Goal: Task Accomplishment & Management: Complete application form

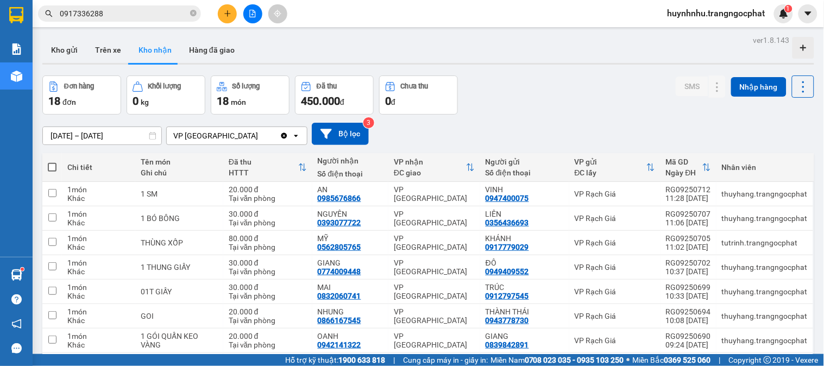
click at [134, 12] on input "0917336288" at bounding box center [124, 14] width 128 height 12
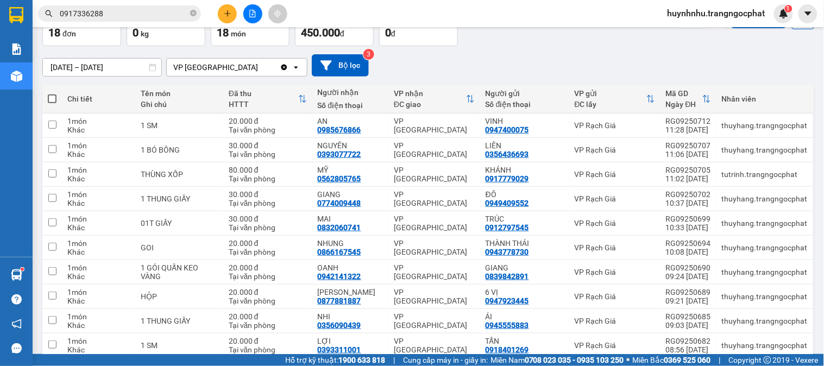
click at [134, 12] on input "0917336288" at bounding box center [124, 14] width 128 height 12
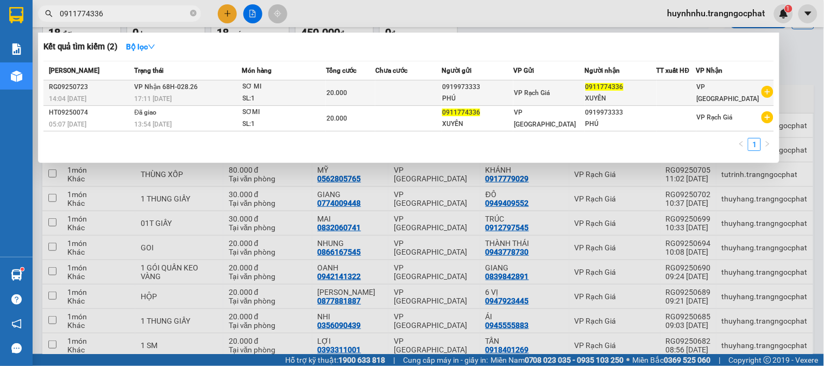
type input "0911774336"
click at [550, 90] on span "VP Rạch Giá" at bounding box center [532, 93] width 36 height 8
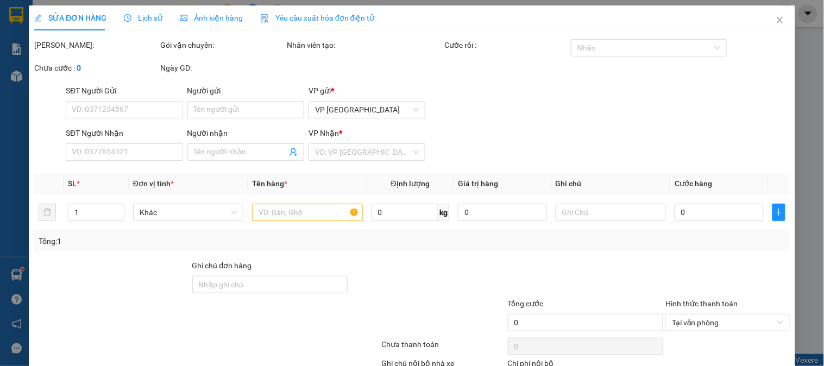
type input "0919973333"
type input "PHÚ"
type input "0911774336"
type input "XUYÊN"
type input "20.000"
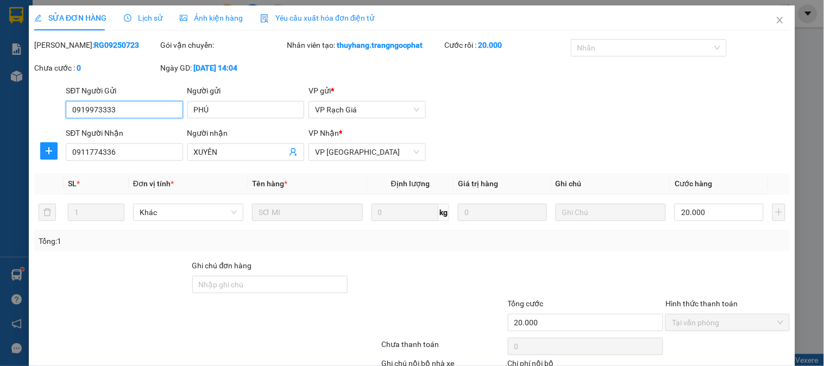
scroll to position [72, 0]
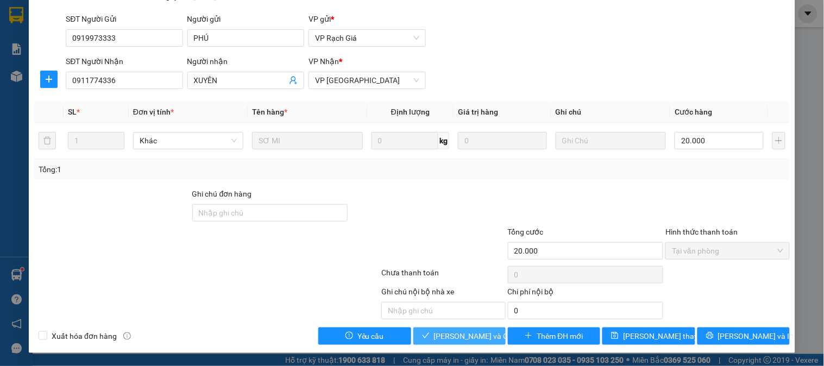
click at [424, 328] on button "[PERSON_NAME] và Giao hàng" at bounding box center [459, 335] width 92 height 17
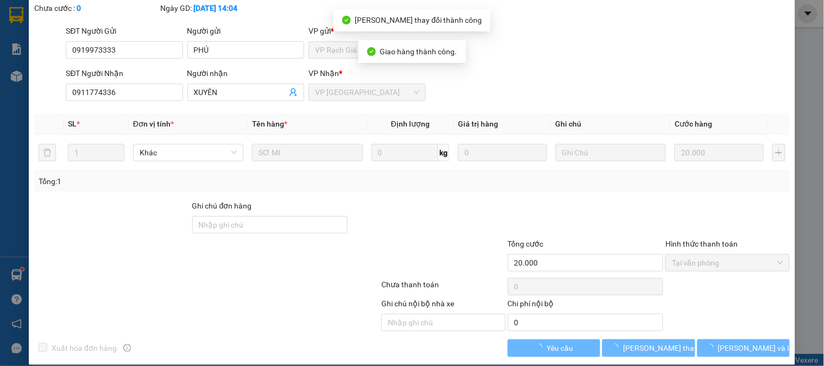
scroll to position [0, 0]
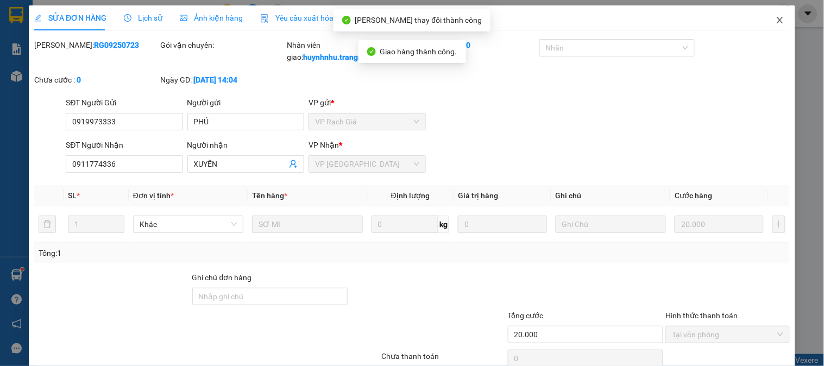
click at [776, 20] on icon "close" at bounding box center [780, 20] width 9 height 9
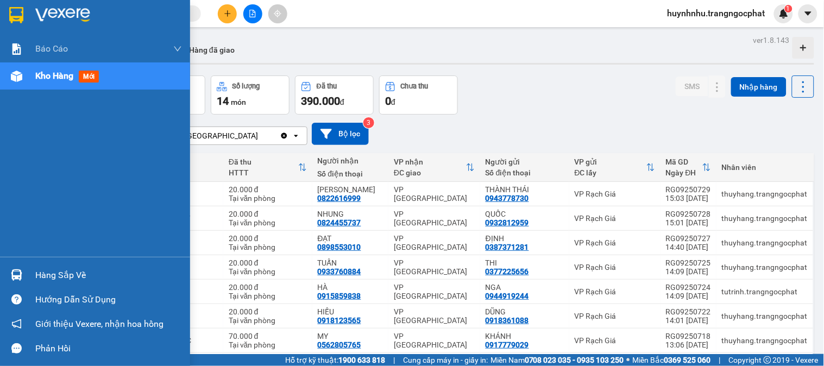
click at [66, 275] on div "Hàng sắp về" at bounding box center [108, 275] width 147 height 16
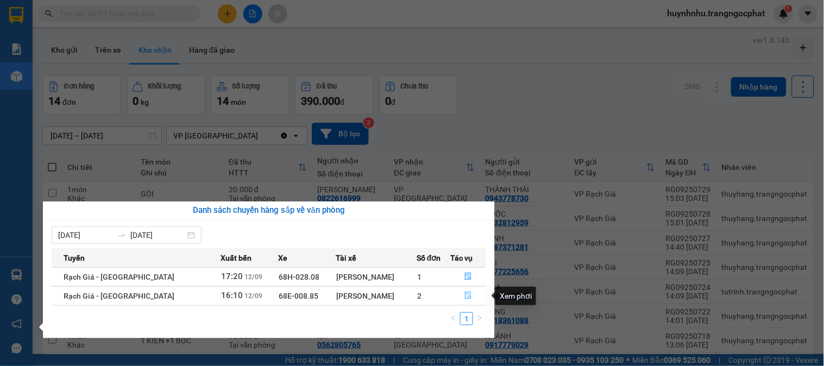
click at [468, 295] on icon "file-done" at bounding box center [468, 296] width 8 height 8
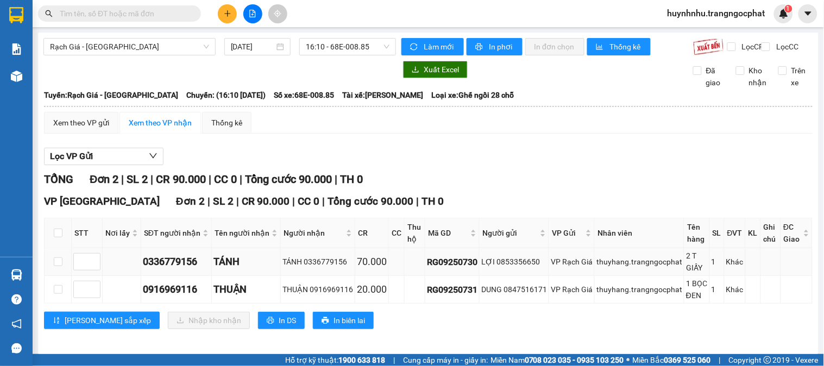
scroll to position [15, 0]
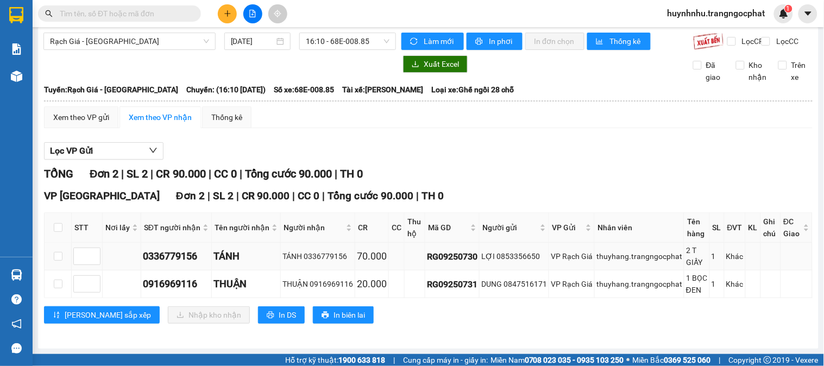
click at [185, 255] on div "0336779156" at bounding box center [176, 256] width 67 height 15
copy div "0336779156"
click at [176, 281] on div "0916969116" at bounding box center [176, 283] width 67 height 15
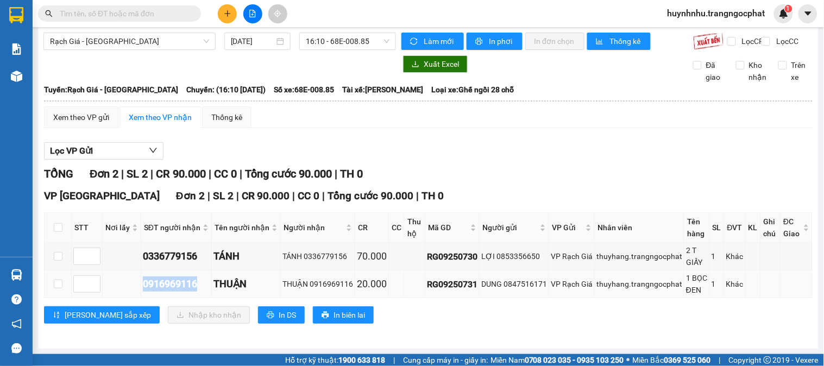
copy div "0916969116"
click at [135, 13] on input "text" at bounding box center [124, 14] width 128 height 12
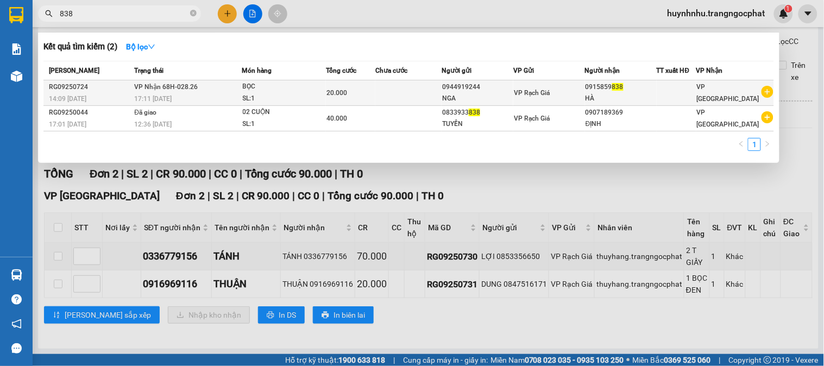
type input "838"
click at [544, 93] on span "VP Rạch Giá" at bounding box center [532, 93] width 36 height 8
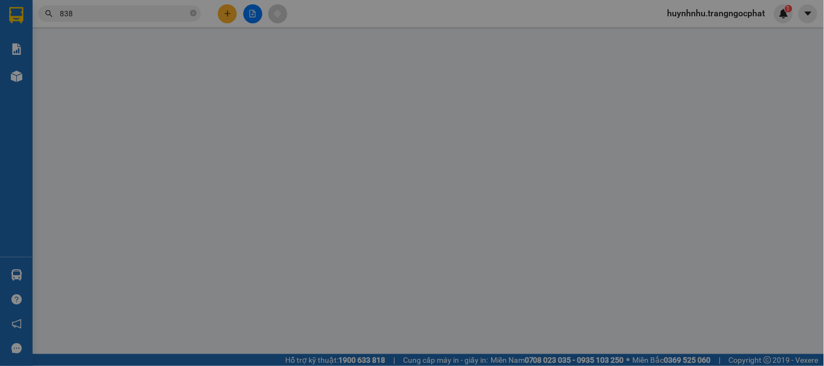
type input "0944919244"
type input "NGA"
type input "0915859838"
type input "HÀ"
type input "20.000"
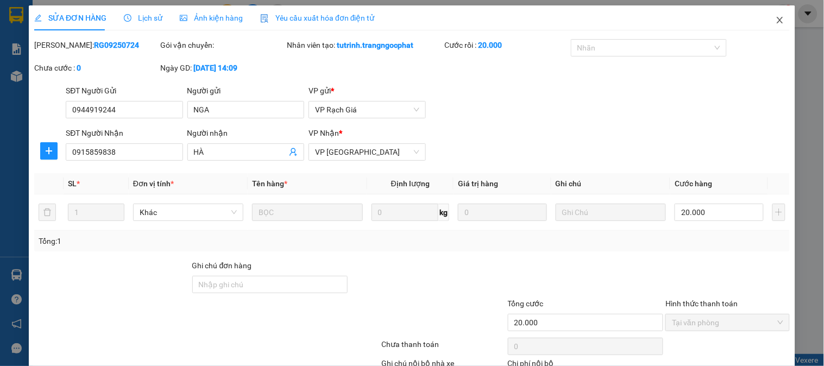
click at [776, 24] on icon "close" at bounding box center [780, 20] width 9 height 9
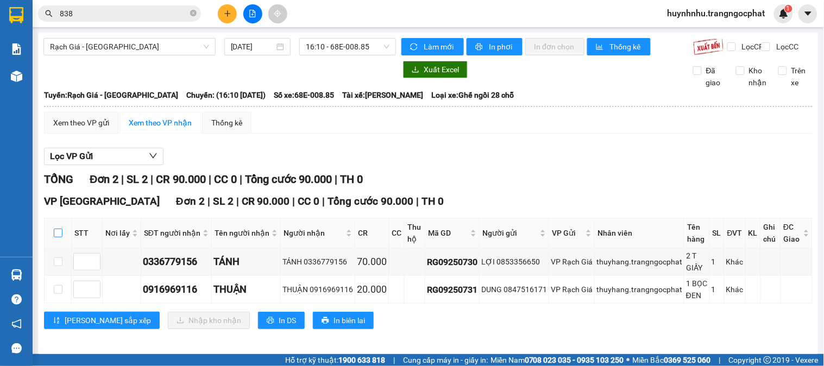
click at [62, 237] on input "checkbox" at bounding box center [58, 233] width 9 height 9
checkbox input "true"
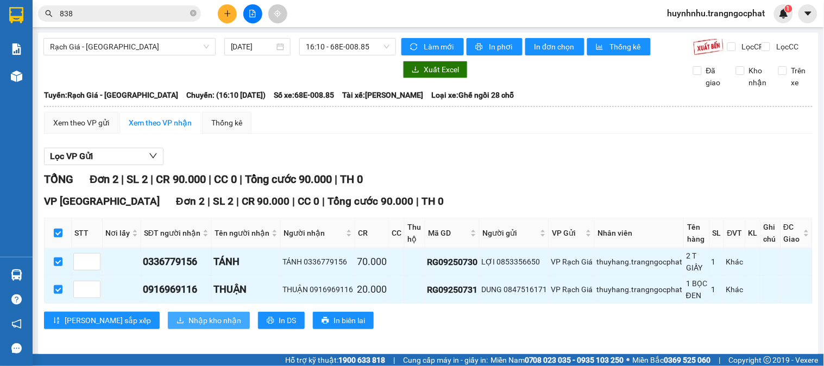
click at [188, 324] on span "Nhập kho nhận" at bounding box center [214, 320] width 53 height 12
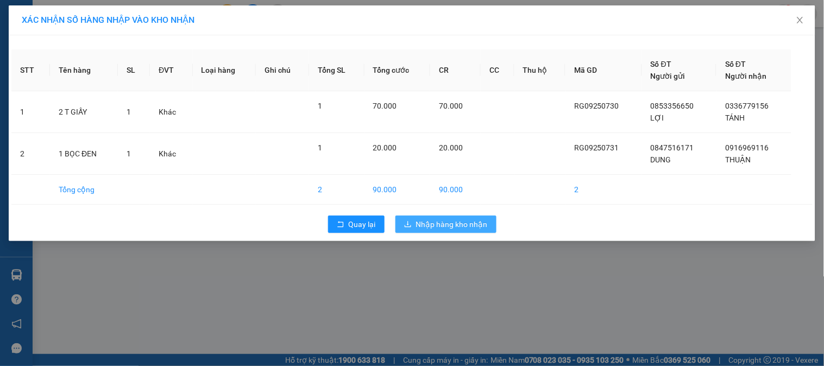
click at [413, 220] on button "Nhập hàng kho nhận" at bounding box center [445, 224] width 101 height 17
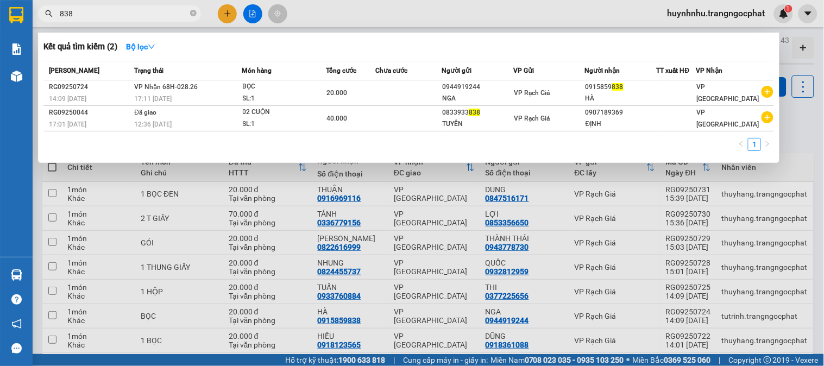
click at [124, 18] on input "838" at bounding box center [124, 14] width 128 height 12
type input "0945554024"
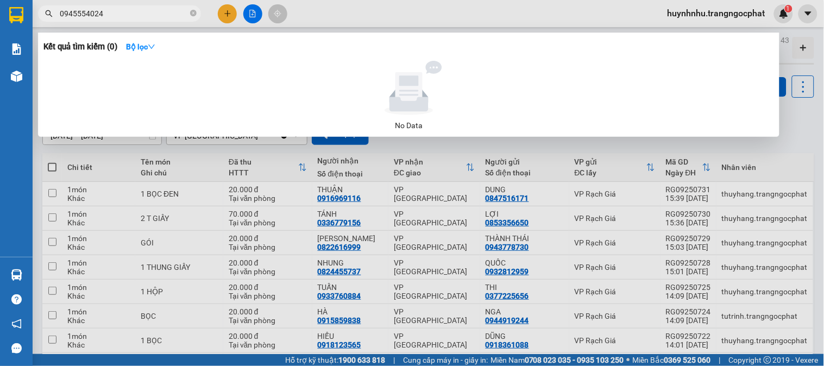
click at [117, 17] on input "0945554024" at bounding box center [124, 14] width 128 height 12
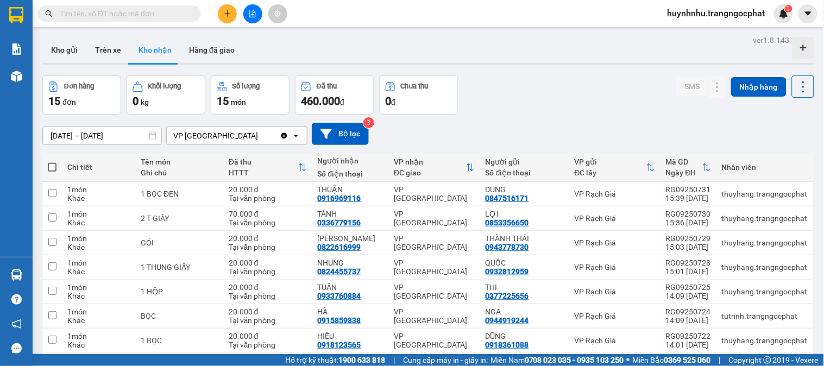
click at [509, 121] on div "[DATE] – [DATE] Press the down arrow key to interact with the calendar and sele…" at bounding box center [428, 134] width 772 height 39
click at [145, 20] on span at bounding box center [119, 13] width 163 height 16
click at [146, 15] on input "text" at bounding box center [124, 14] width 128 height 12
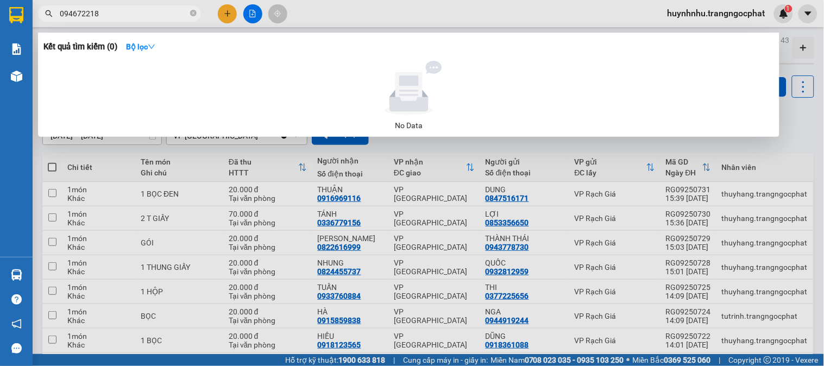
type input "0946722188"
click at [194, 12] on icon "close-circle" at bounding box center [193, 13] width 7 height 7
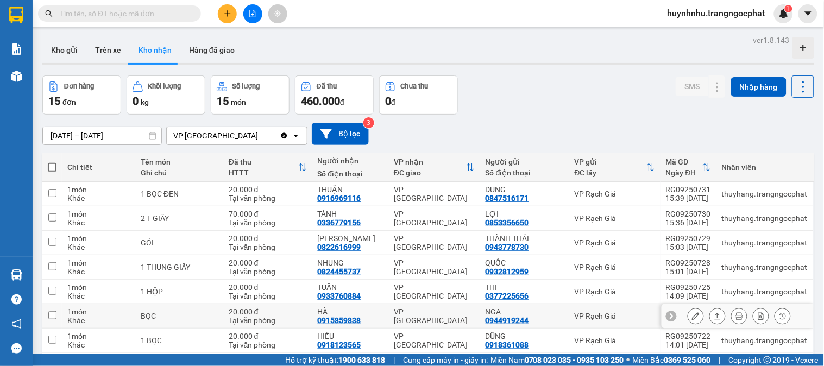
scroll to position [60, 0]
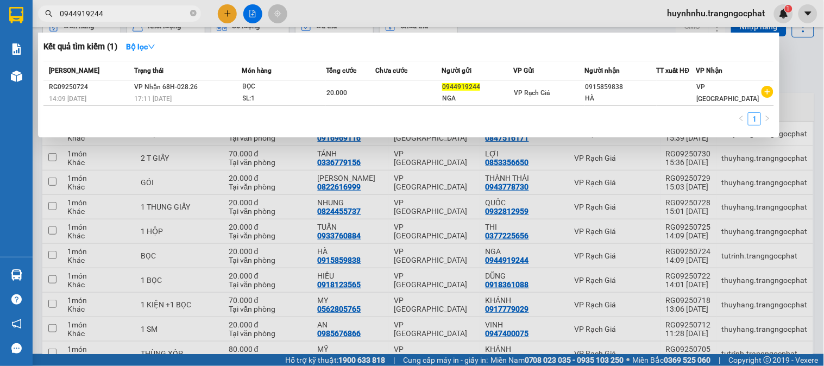
type input "0944919244"
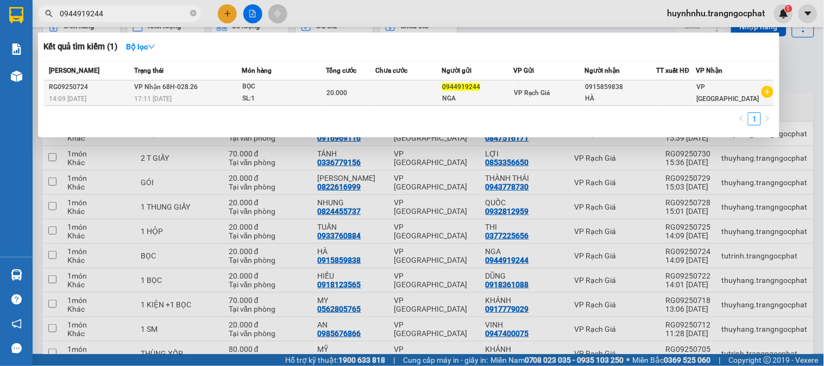
click at [512, 99] on div "NGA" at bounding box center [477, 98] width 71 height 11
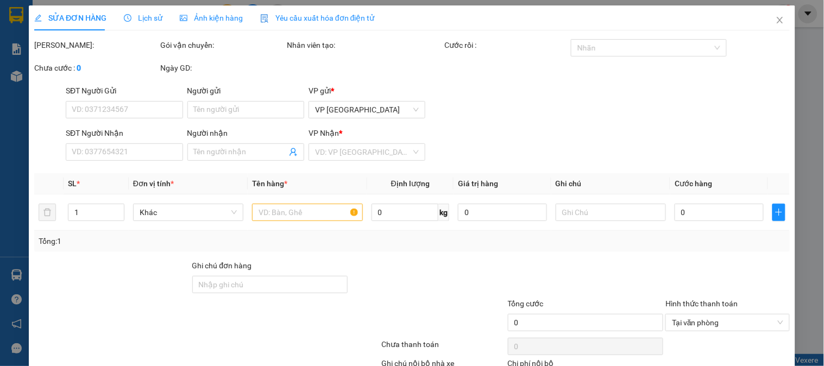
type input "0944919244"
type input "NGA"
type input "0915859838"
type input "HÀ"
type input "20.000"
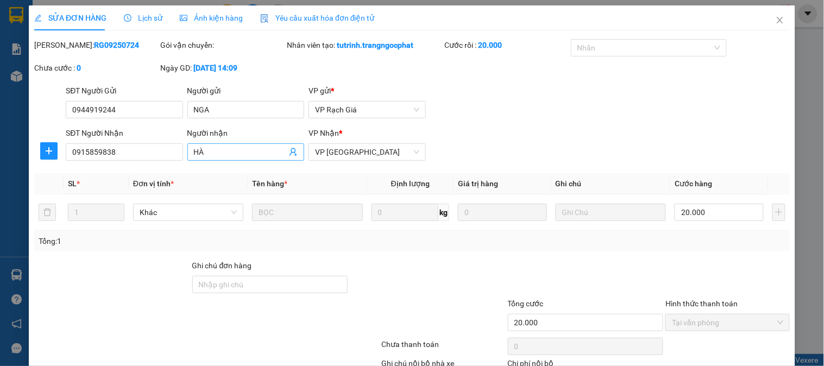
click at [236, 155] on input "HÀ" at bounding box center [240, 152] width 93 height 12
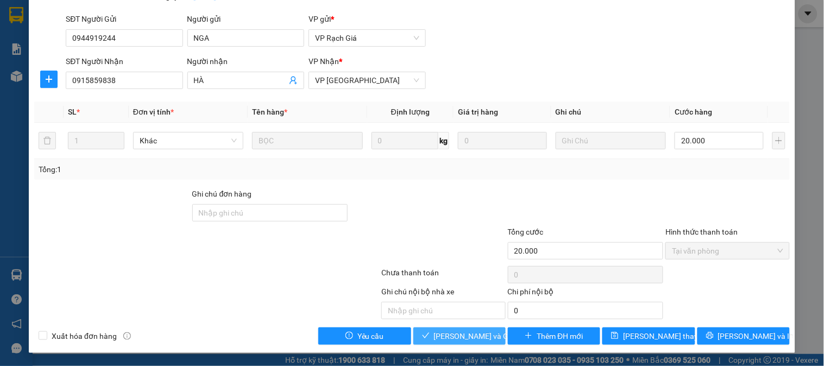
click at [478, 339] on span "[PERSON_NAME] và Giao hàng" at bounding box center [486, 336] width 104 height 12
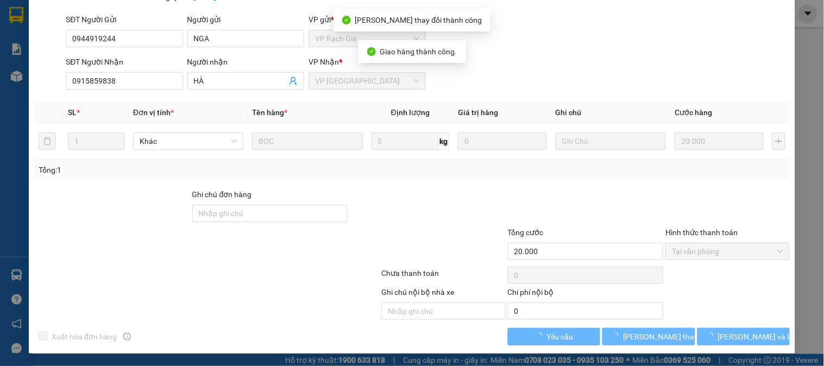
scroll to position [0, 0]
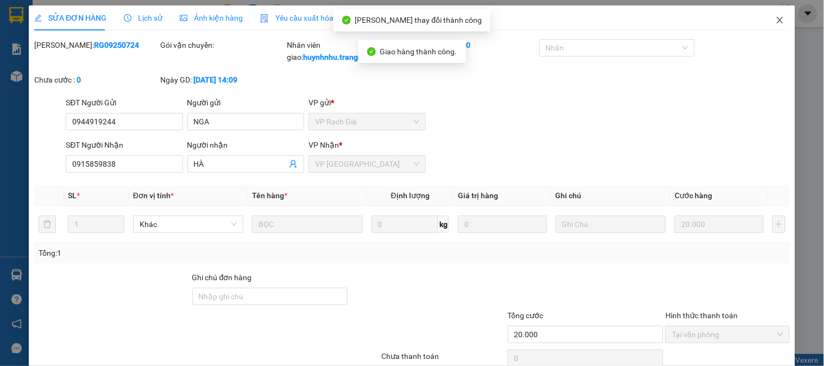
click at [770, 26] on span "Close" at bounding box center [780, 20] width 30 height 30
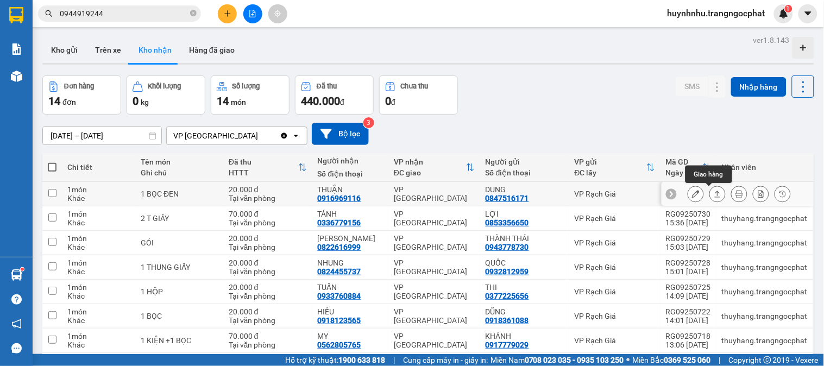
click at [714, 193] on icon at bounding box center [718, 194] width 8 height 8
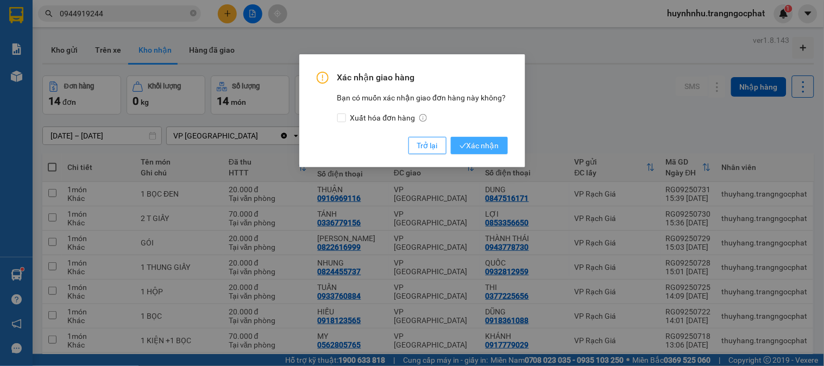
click at [489, 141] on span "Xác nhận" at bounding box center [479, 146] width 40 height 12
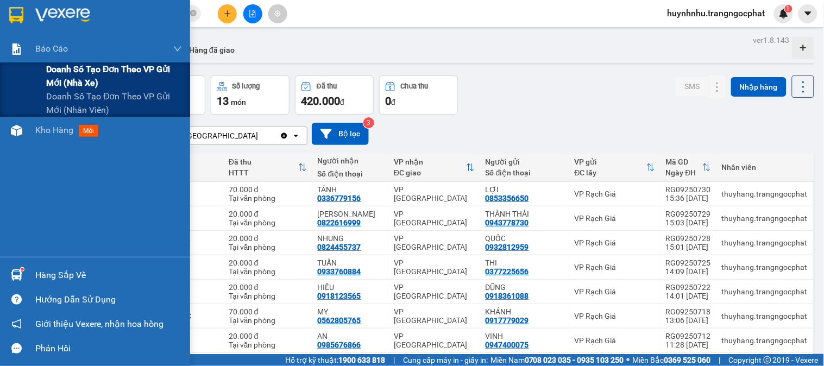
click at [66, 83] on span "Doanh số tạo đơn theo VP gửi mới (nhà xe)" at bounding box center [114, 75] width 136 height 27
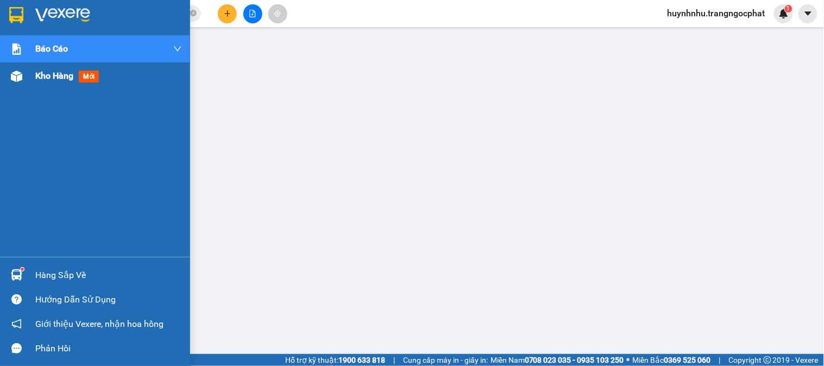
click at [71, 75] on span "Kho hàng" at bounding box center [54, 76] width 38 height 10
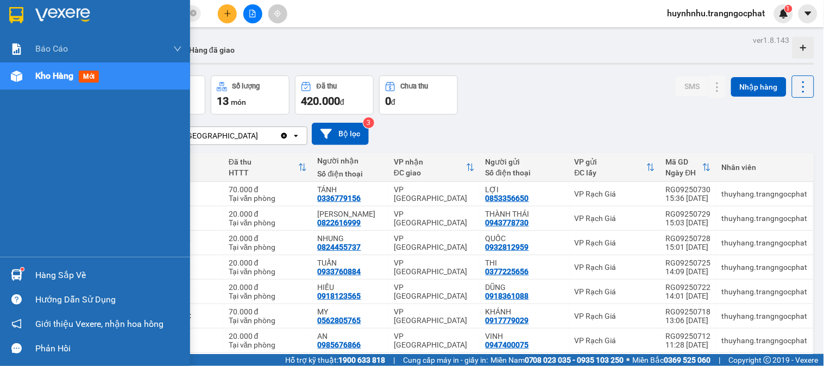
click at [47, 274] on div "Hàng sắp về" at bounding box center [108, 275] width 147 height 16
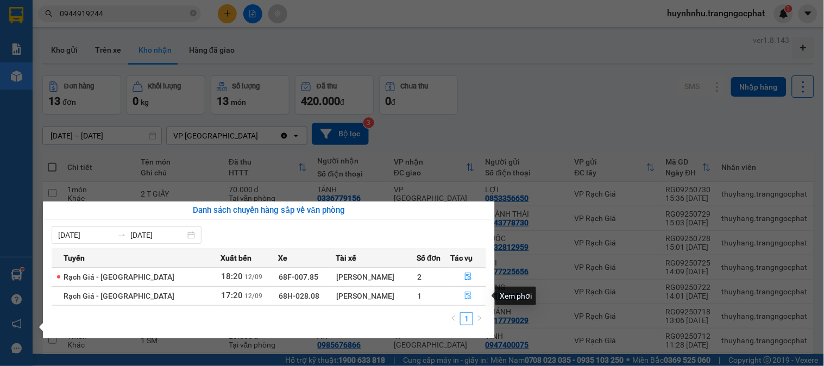
click at [465, 294] on icon "file-done" at bounding box center [468, 296] width 7 height 8
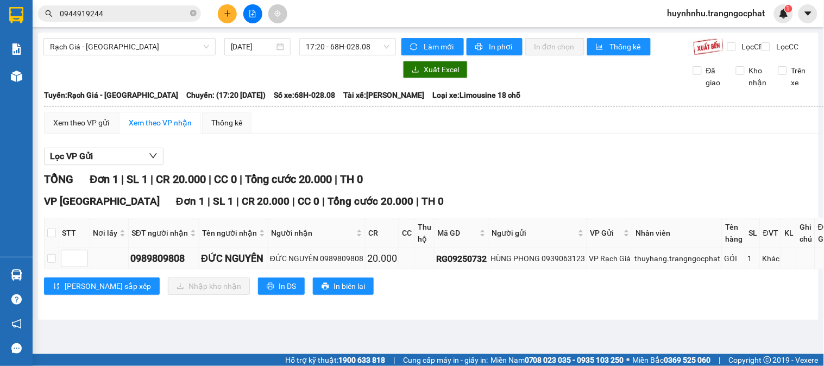
click at [172, 266] on div "0989809808" at bounding box center [163, 258] width 67 height 15
copy div "0989809808"
click at [50, 263] on input "checkbox" at bounding box center [51, 258] width 9 height 9
checkbox input "true"
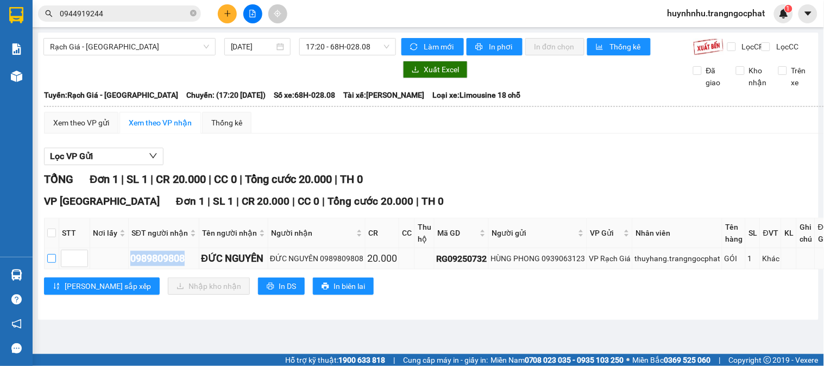
checkbox input "true"
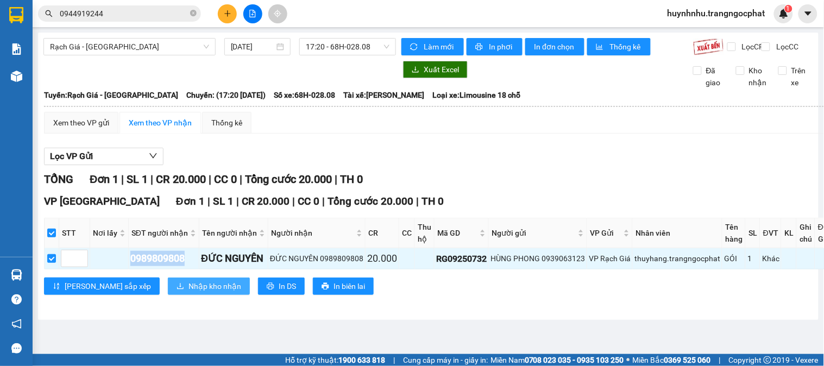
click at [188, 292] on span "Nhập kho nhận" at bounding box center [214, 286] width 53 height 12
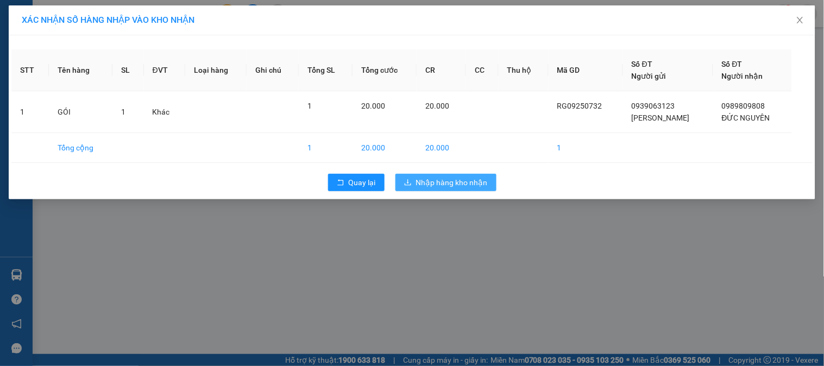
click at [443, 187] on span "Nhập hàng kho nhận" at bounding box center [452, 183] width 72 height 12
